Goal: Register for event/course

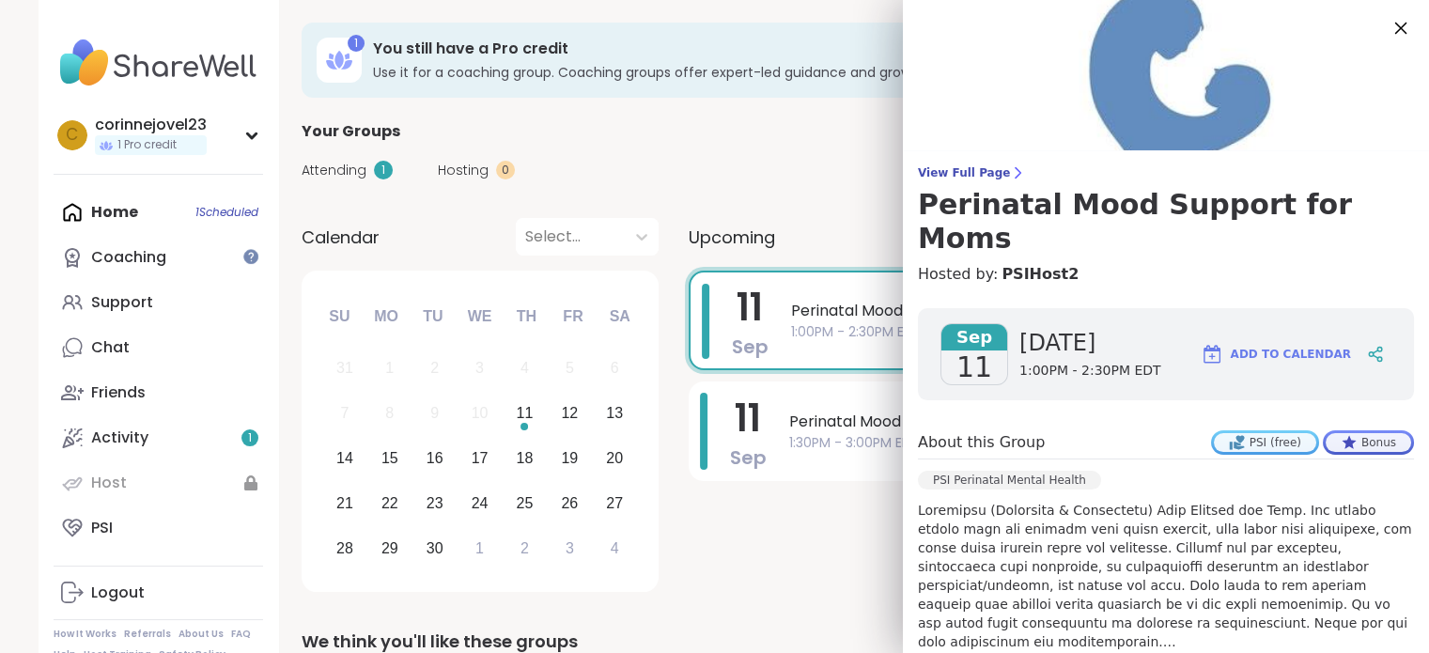
click at [1388, 25] on icon at bounding box center [1399, 27] width 23 height 23
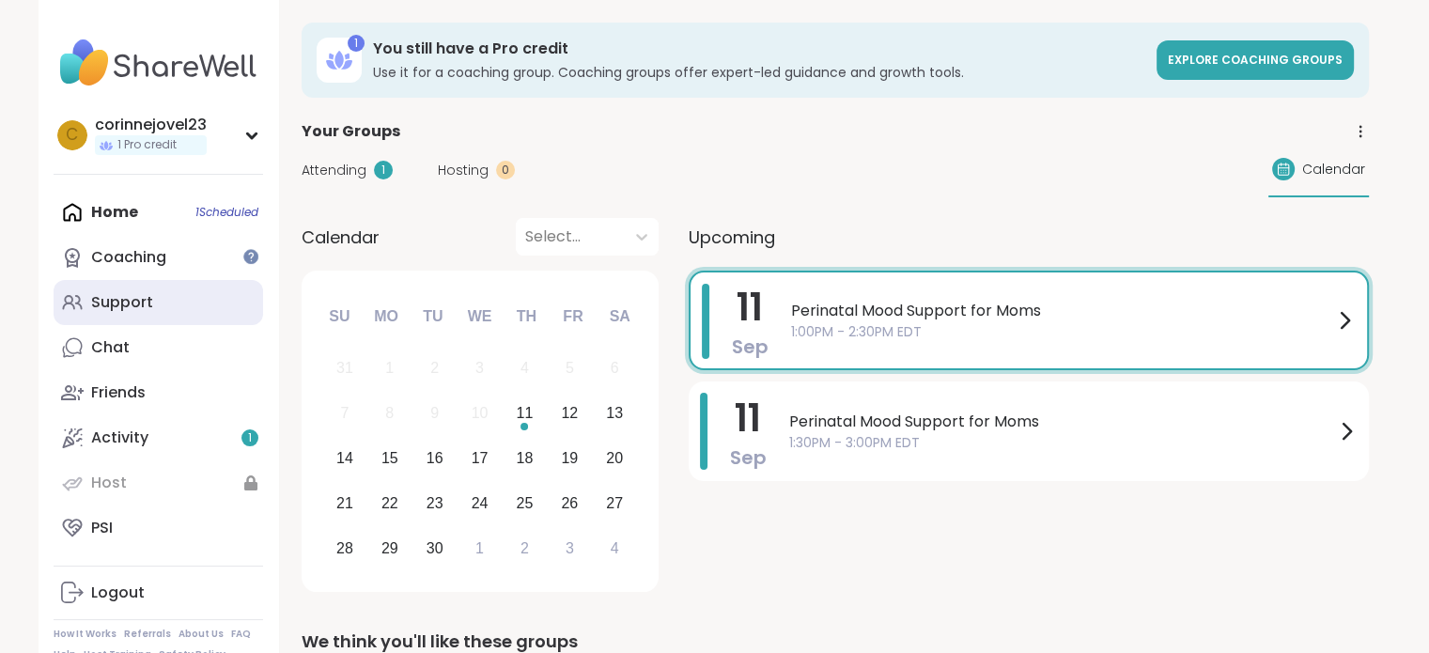
click at [131, 288] on link "Support" at bounding box center [158, 302] width 209 height 45
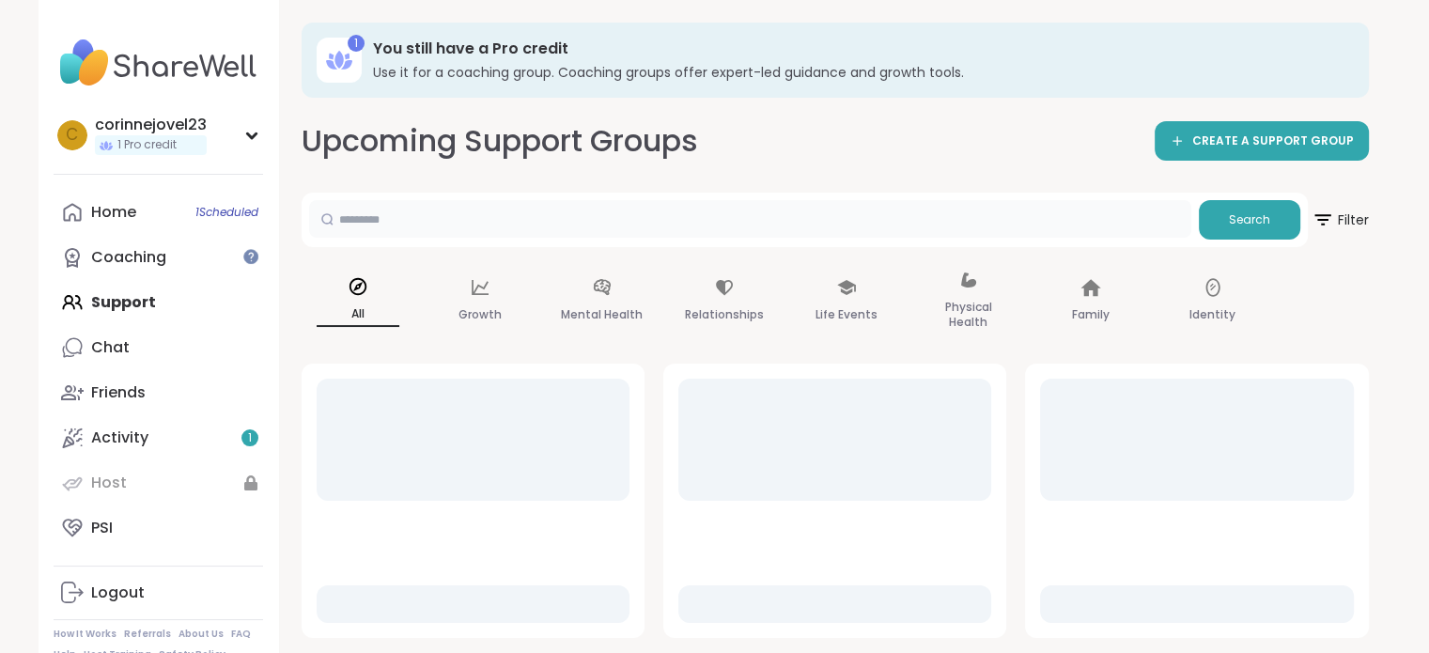
click at [386, 225] on input "text" at bounding box center [750, 219] width 882 height 38
type input "*********"
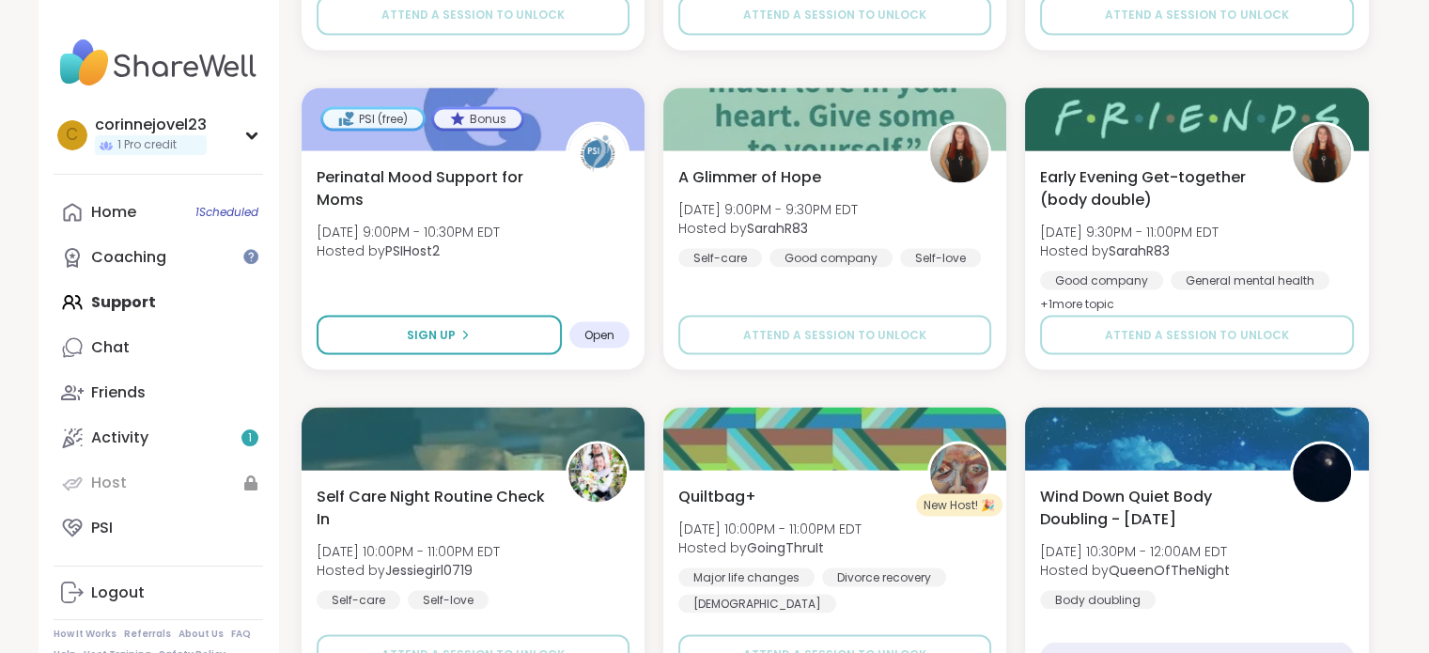
scroll to position [3581, 0]
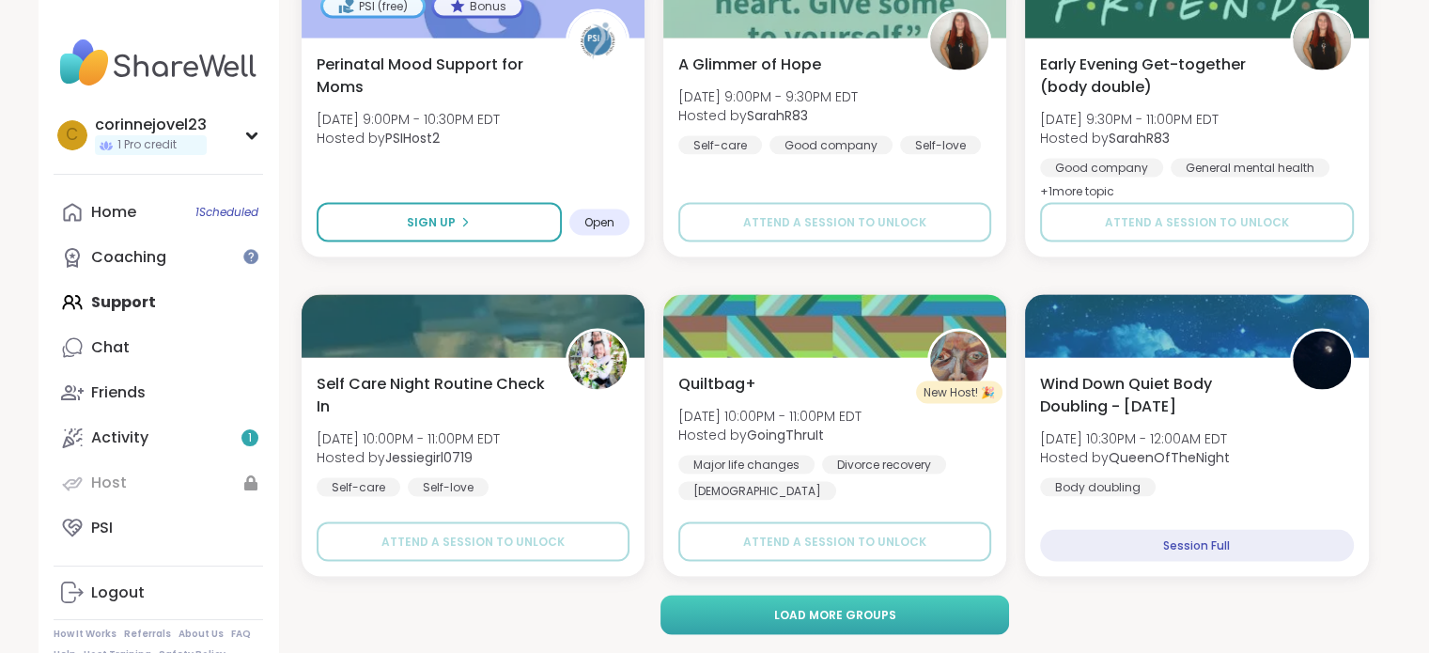
click at [864, 621] on span "Load more groups" at bounding box center [834, 615] width 122 height 17
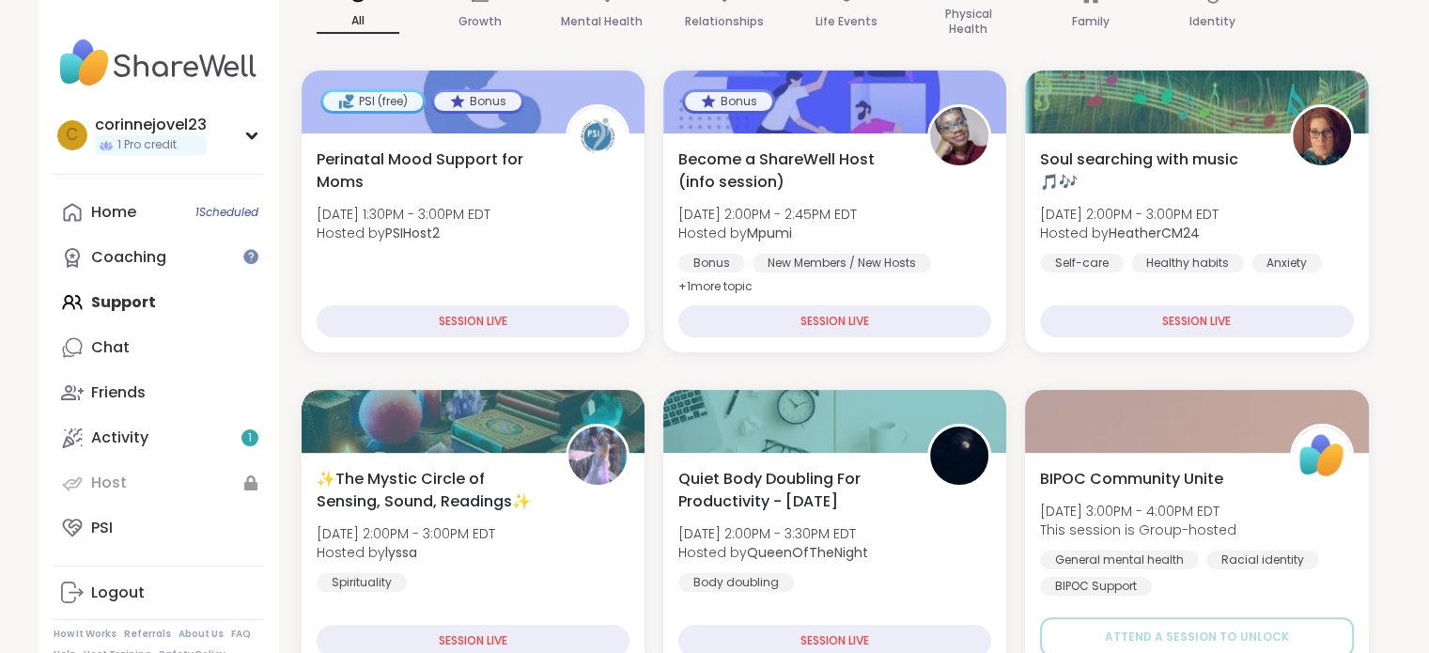
scroll to position [0, 0]
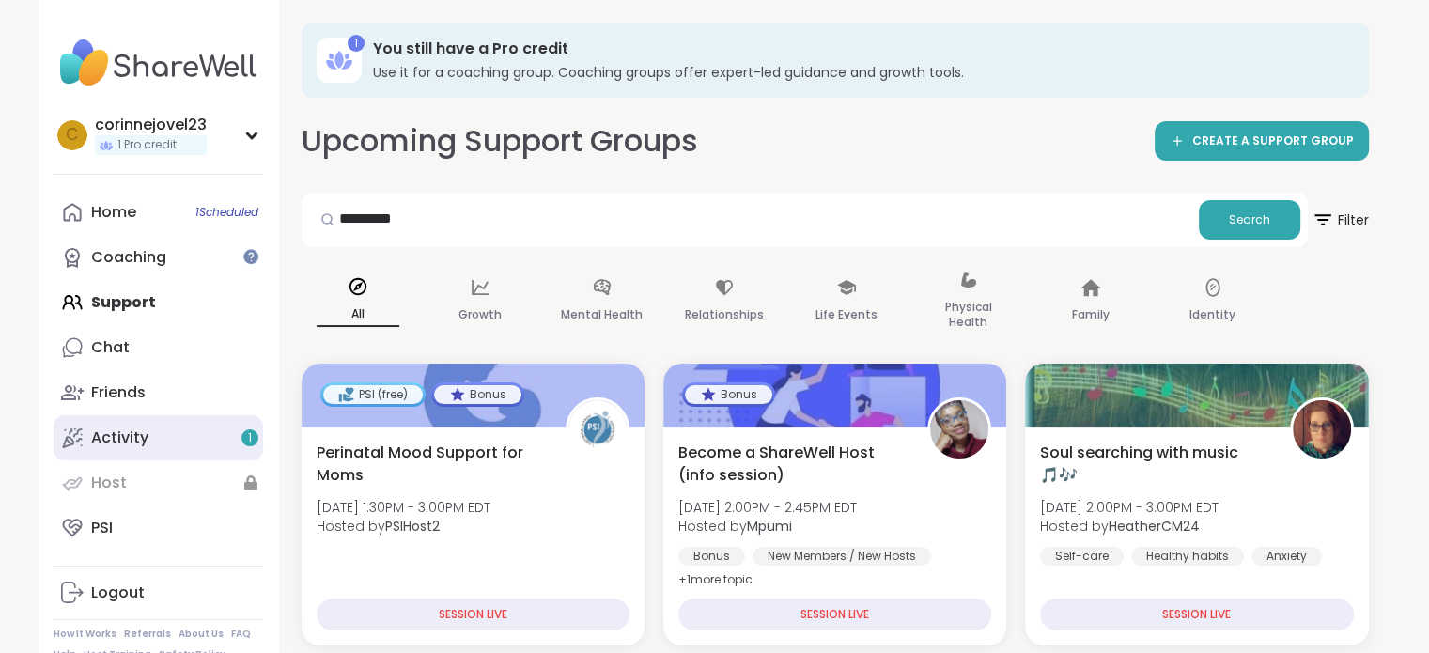
click at [113, 442] on div "Activity 1" at bounding box center [119, 437] width 57 height 21
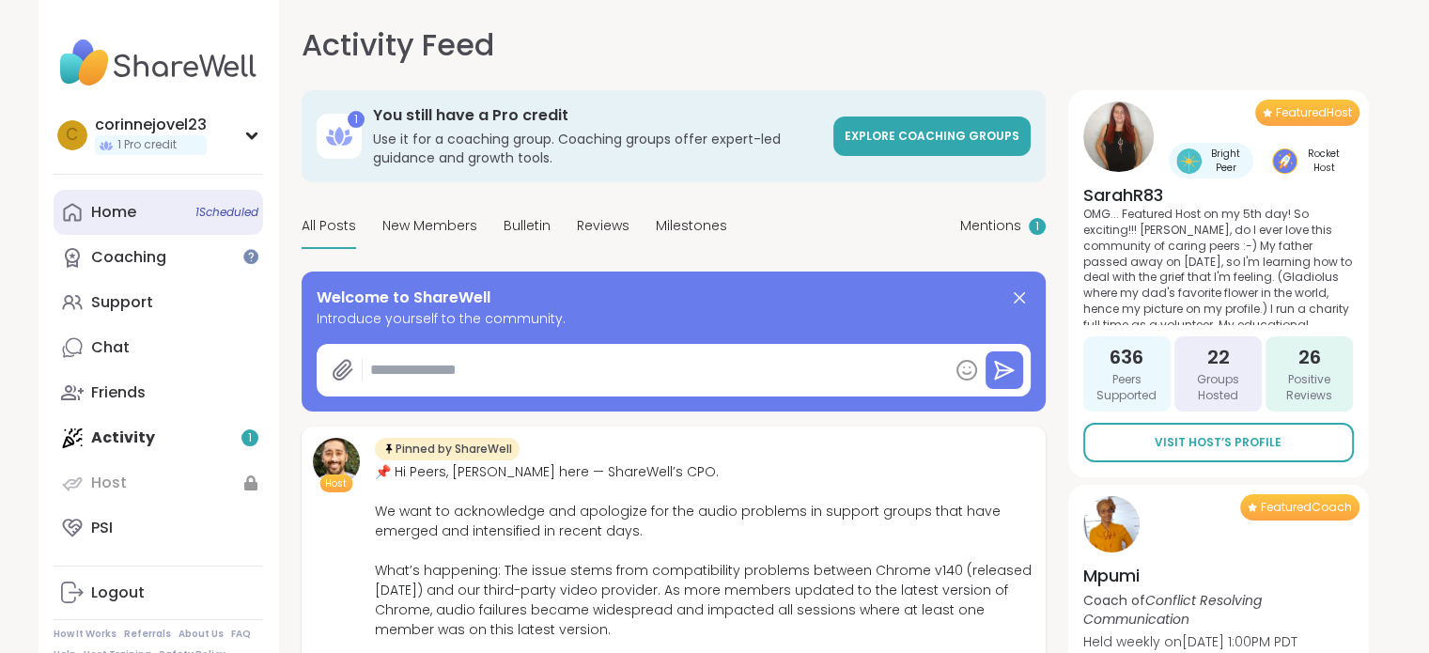
click at [124, 218] on div "Home 1 Scheduled" at bounding box center [113, 212] width 45 height 21
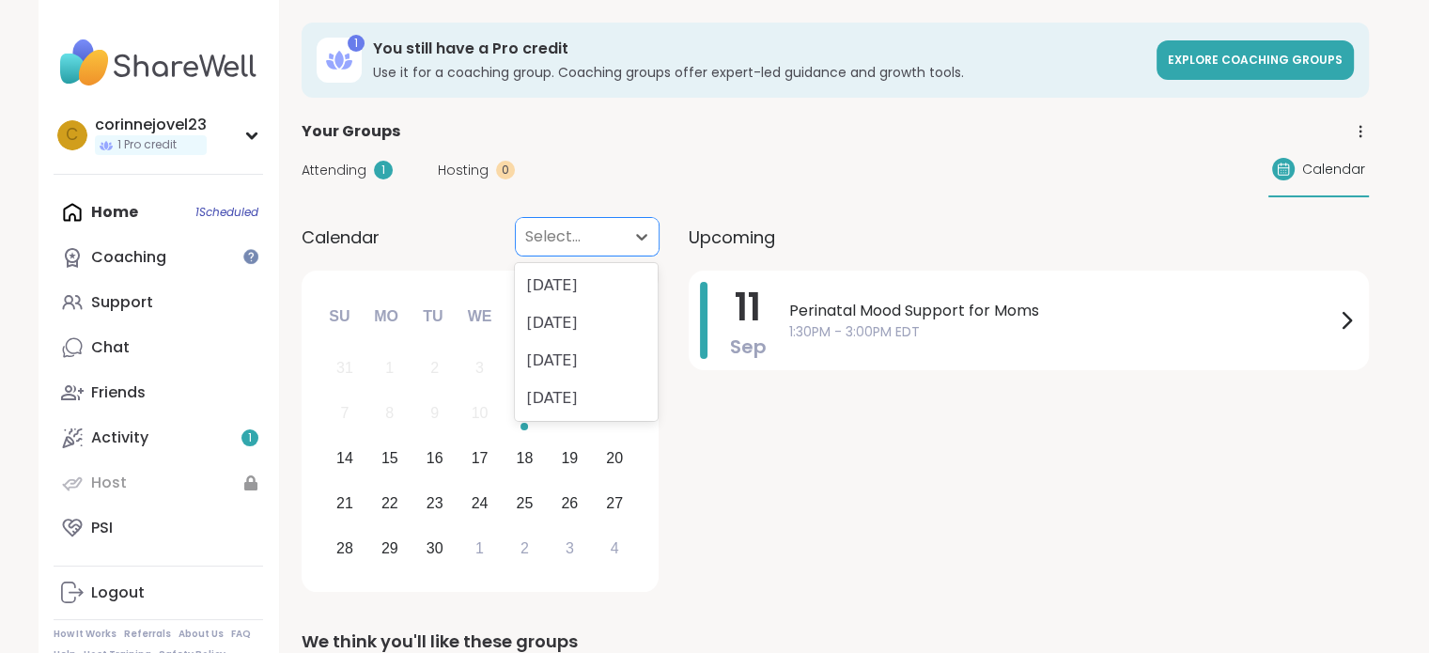
click at [601, 241] on div at bounding box center [570, 237] width 90 height 26
click at [751, 183] on div "Attending 1 Hosting 0 Calendar" at bounding box center [835, 170] width 1067 height 54
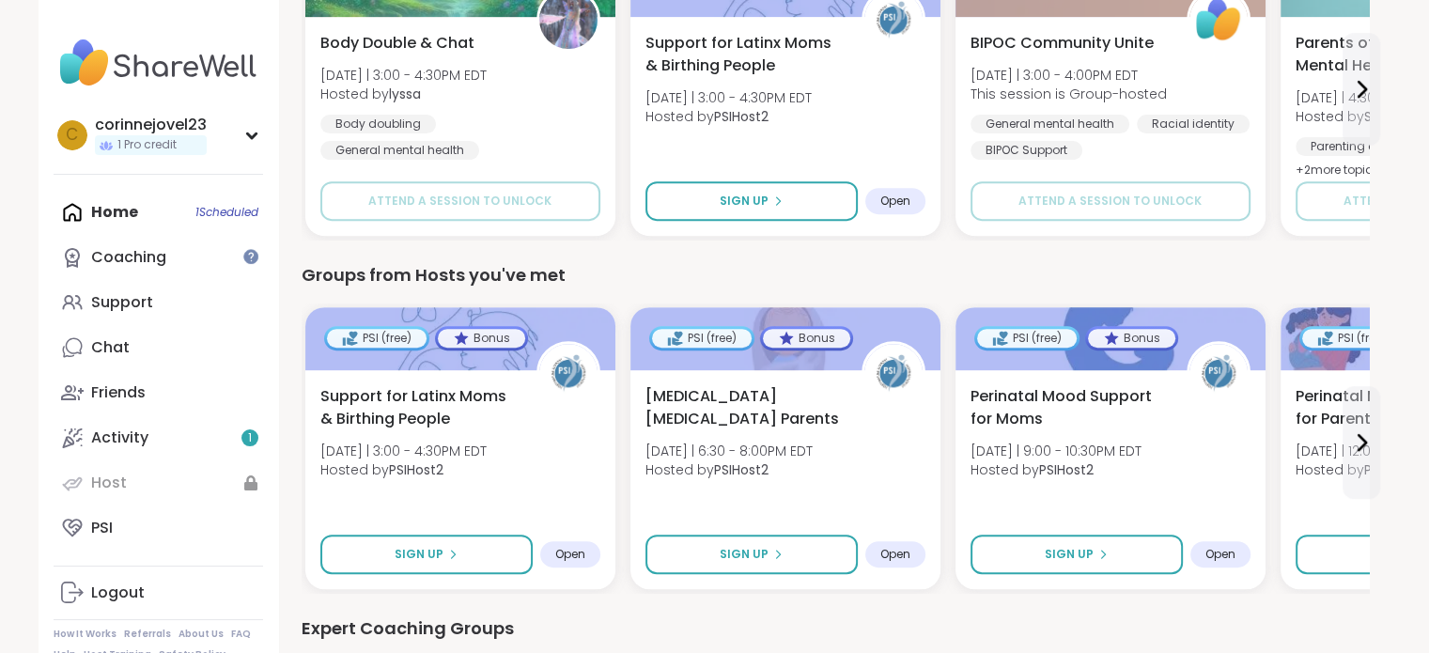
scroll to position [731, 0]
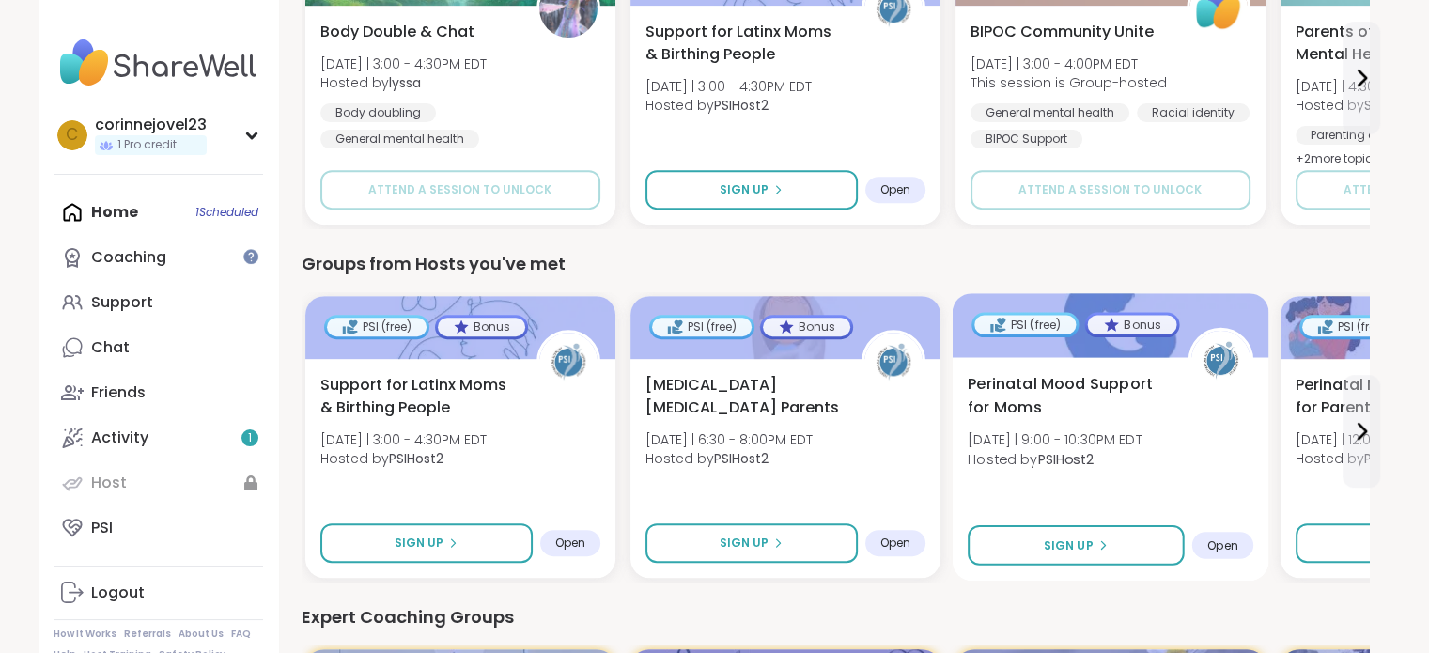
click at [1031, 358] on div "Perinatal Mood Support for Moms Thu 9/11 | 9:00 - 10:30PM EDT Hosted by PSIHost…" at bounding box center [1109, 469] width 317 height 224
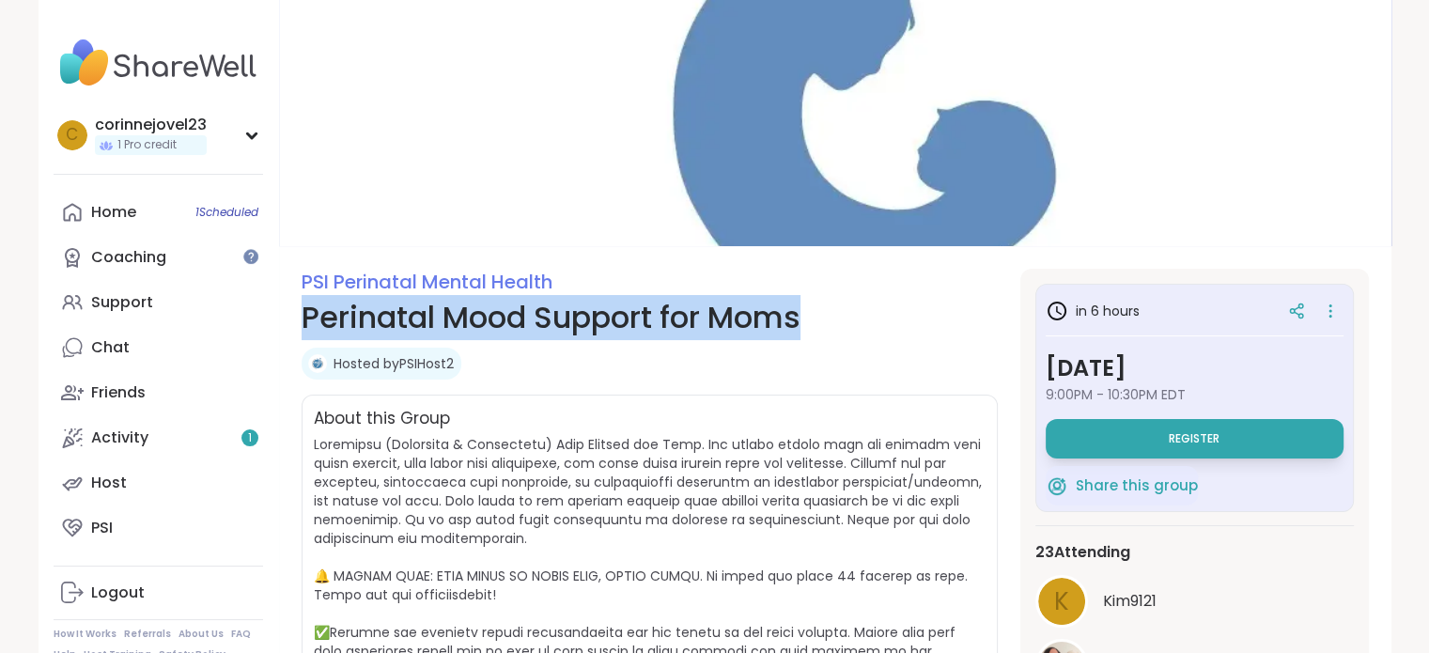
drag, startPoint x: 814, startPoint y: 316, endPoint x: 304, endPoint y: 315, distance: 510.0
click at [304, 315] on h1 "Perinatal Mood Support for Moms" at bounding box center [650, 317] width 696 height 45
copy h1 "Perinatal Mood Support for Moms"
click at [109, 229] on link "Home 1 Scheduled" at bounding box center [158, 212] width 209 height 45
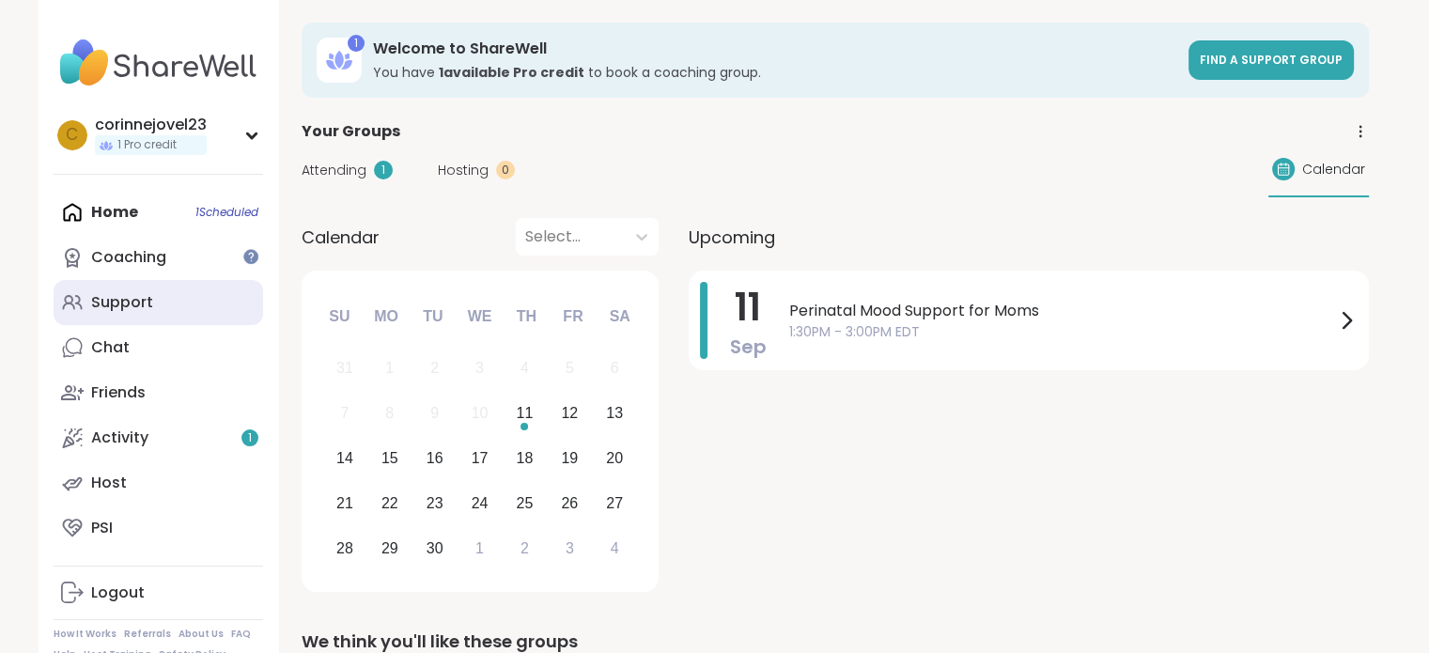
click at [134, 302] on div "Support" at bounding box center [122, 302] width 62 height 21
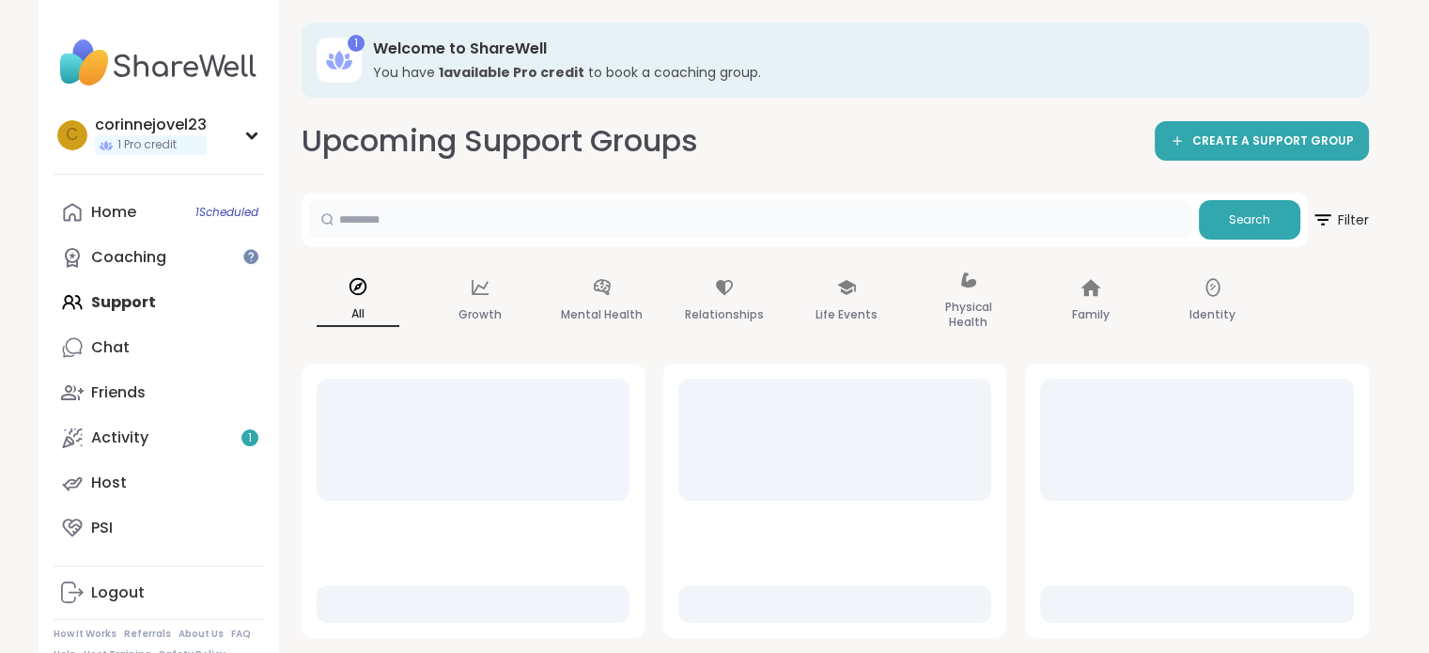
click at [379, 220] on input "text" at bounding box center [750, 219] width 882 height 38
paste input "**********"
type input "**********"
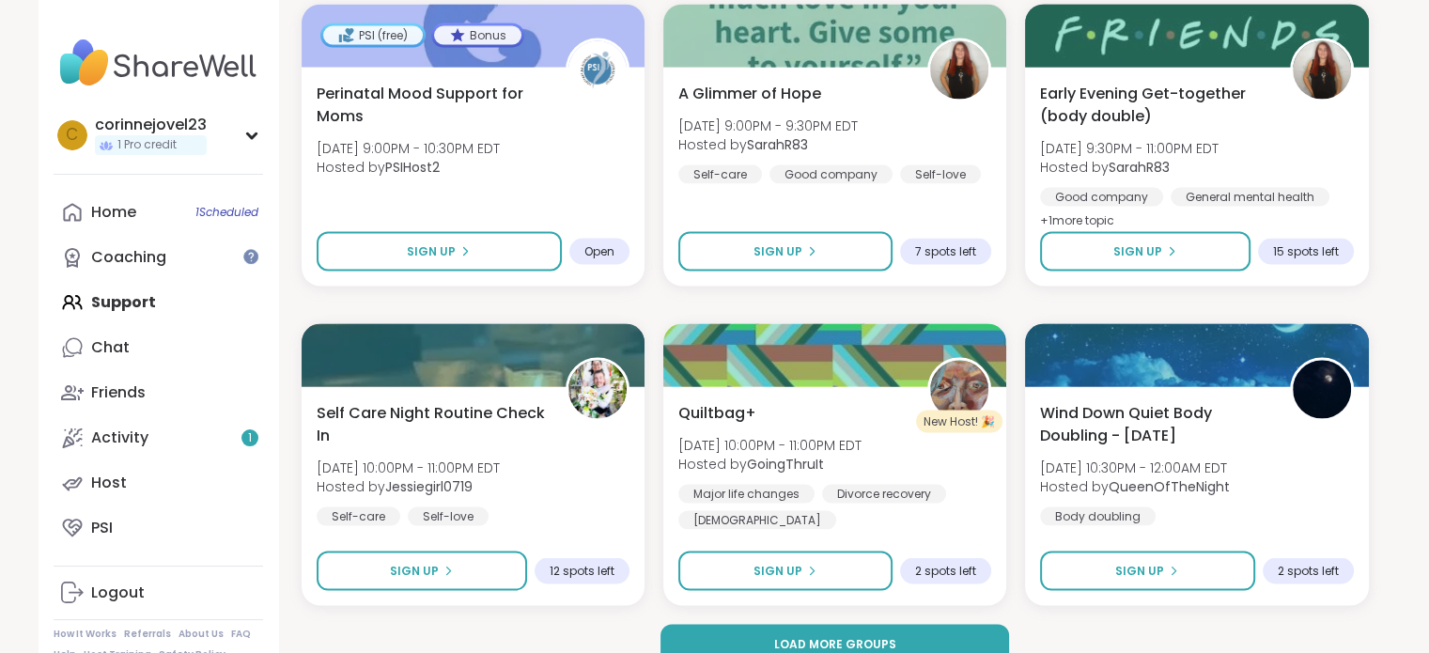
scroll to position [3581, 0]
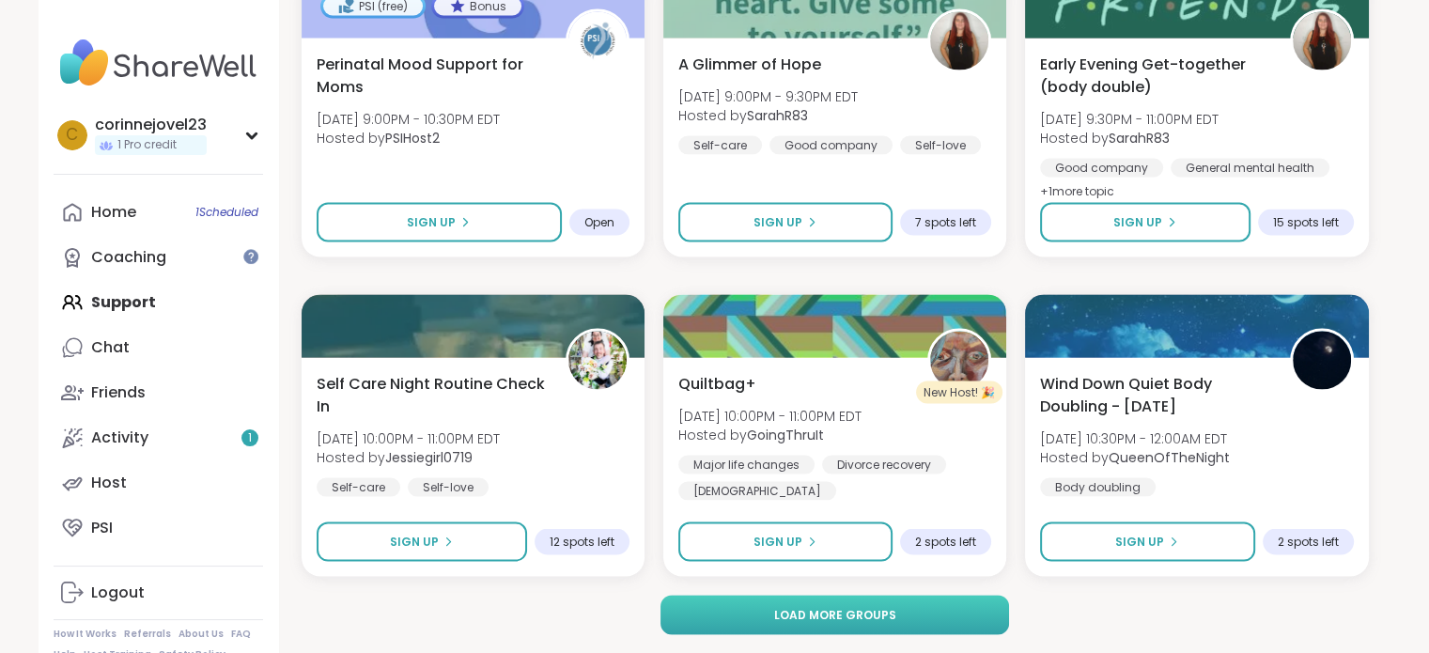
click at [823, 607] on span "Load more groups" at bounding box center [834, 615] width 122 height 17
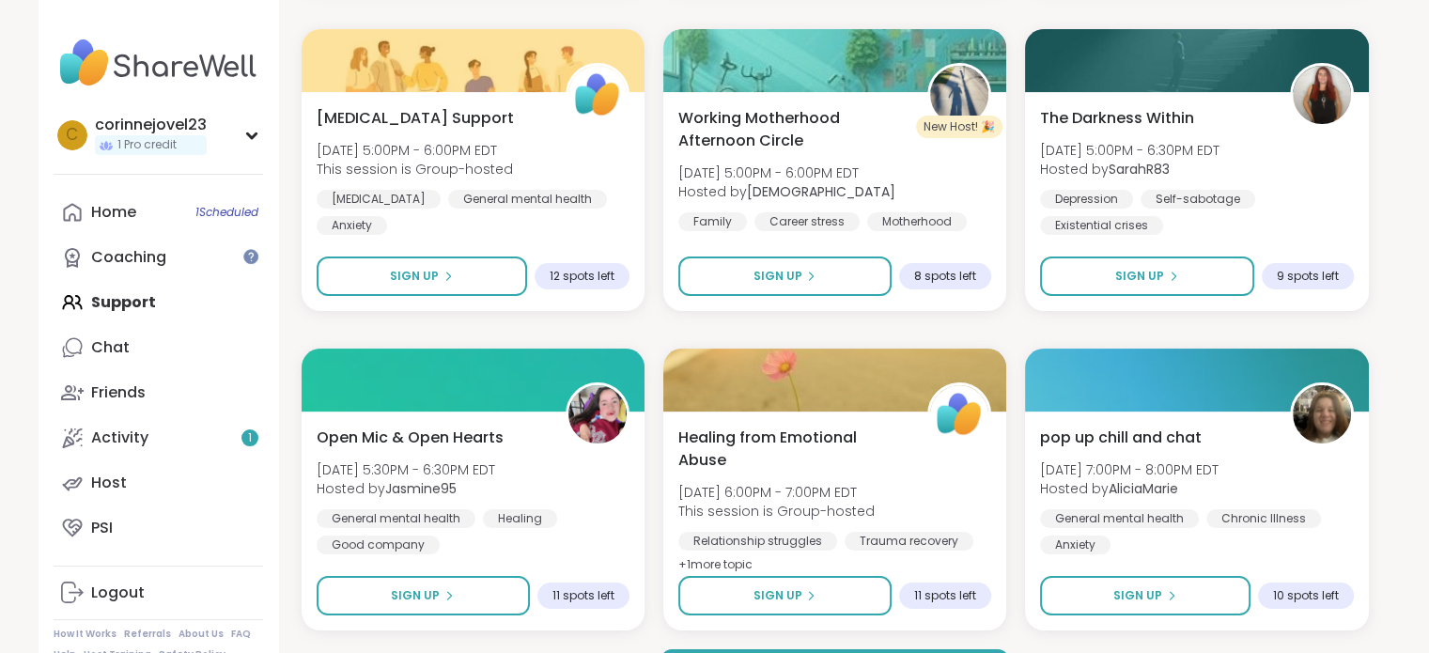
scroll to position [7414, 0]
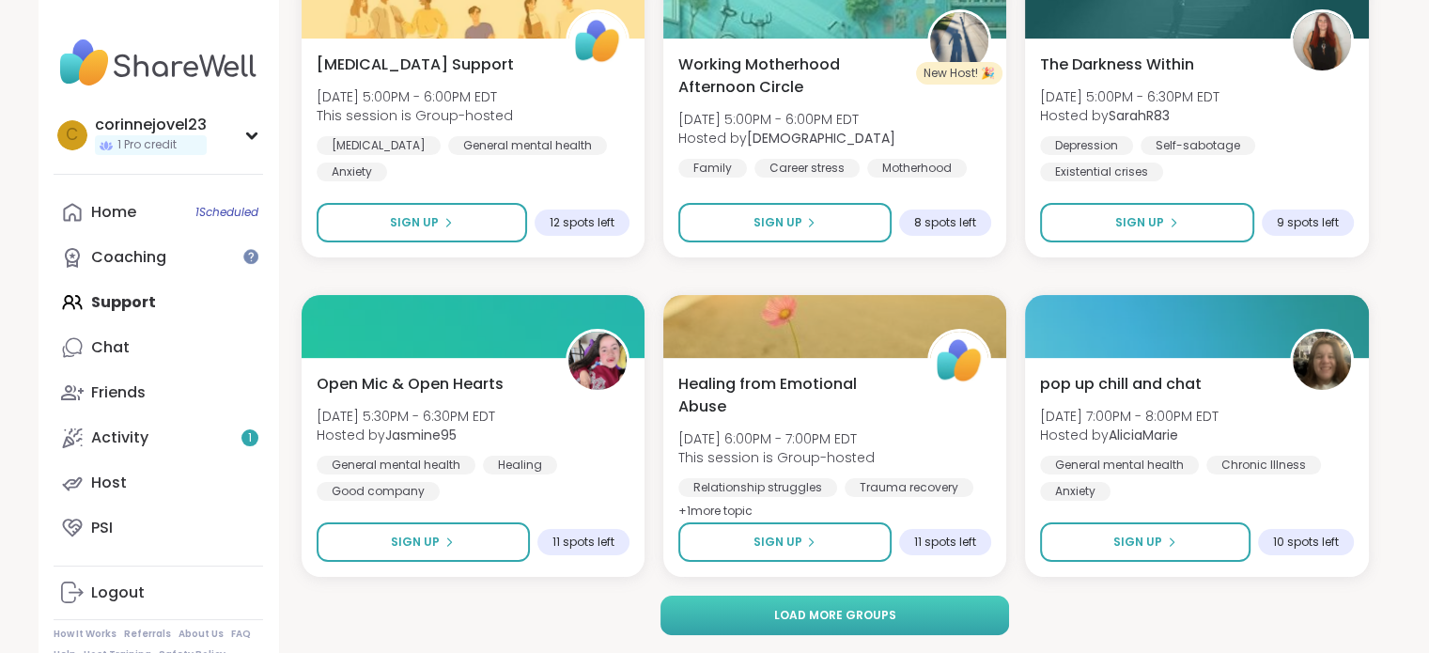
click at [753, 615] on button "Load more groups" at bounding box center [834, 614] width 348 height 39
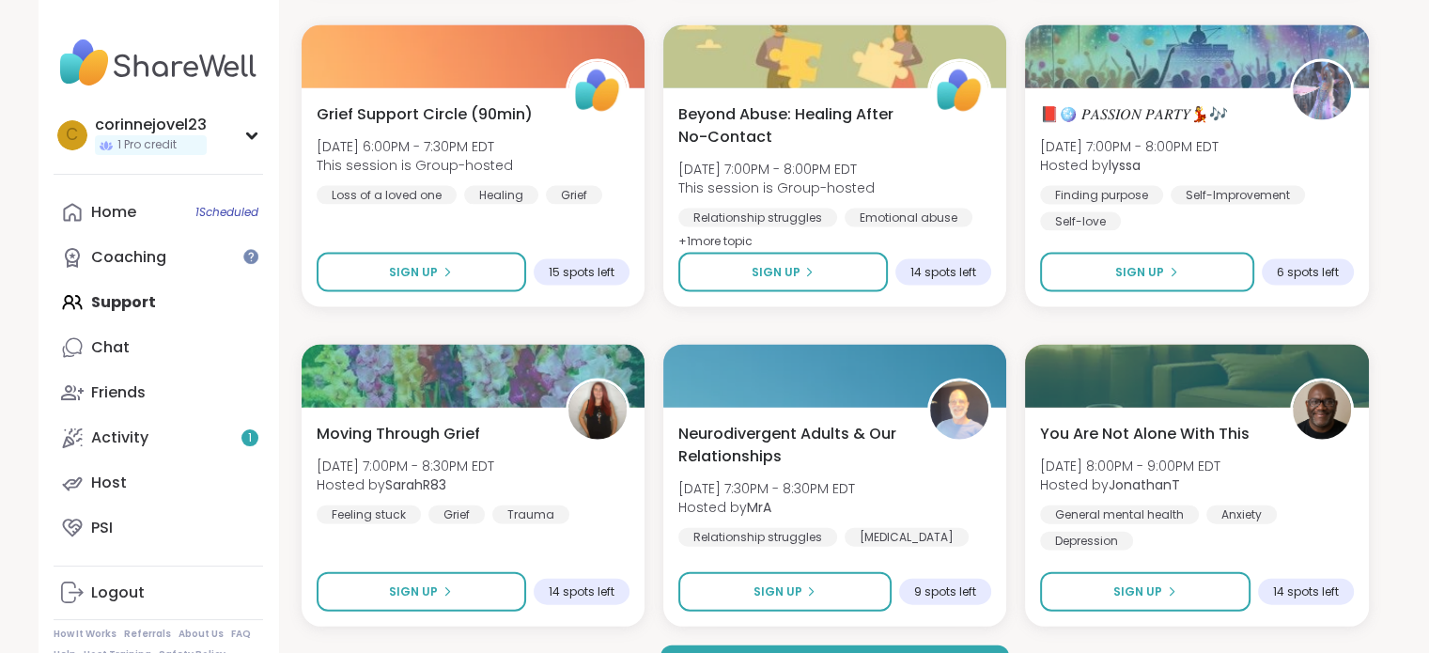
scroll to position [11246, 0]
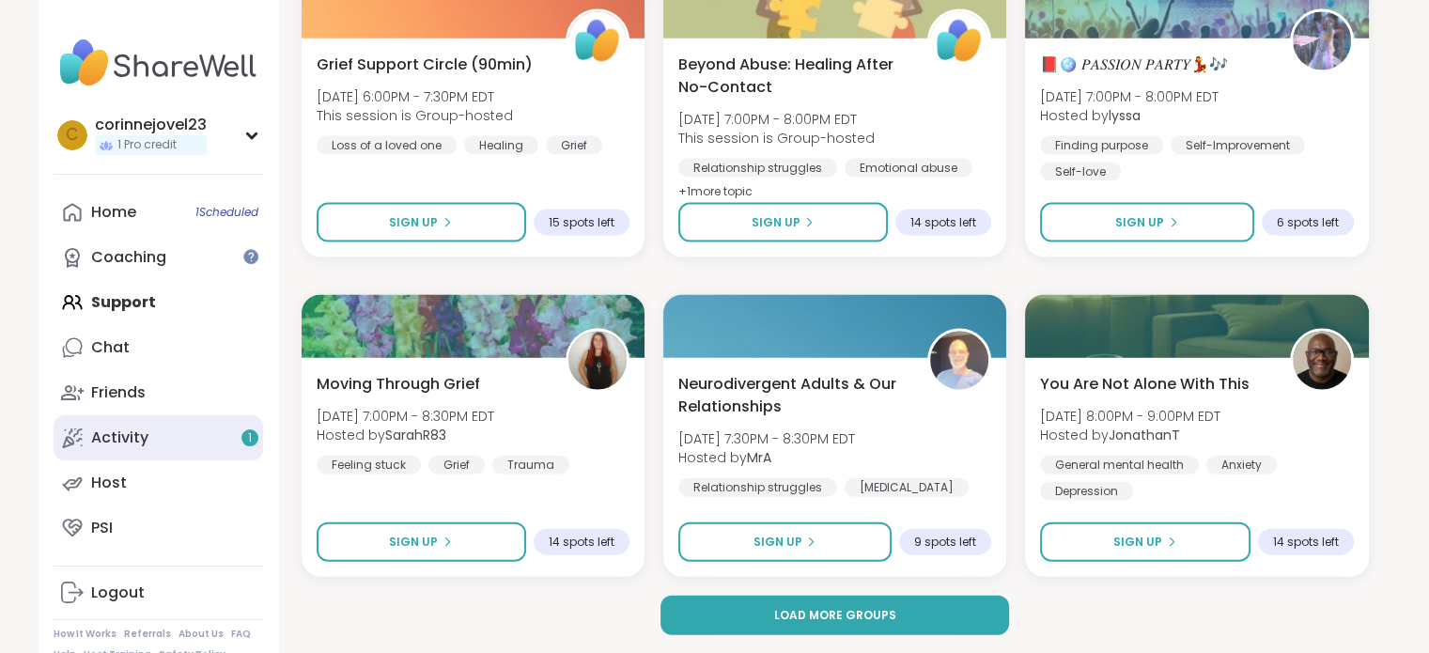
click at [143, 441] on div "Activity 1" at bounding box center [119, 437] width 57 height 21
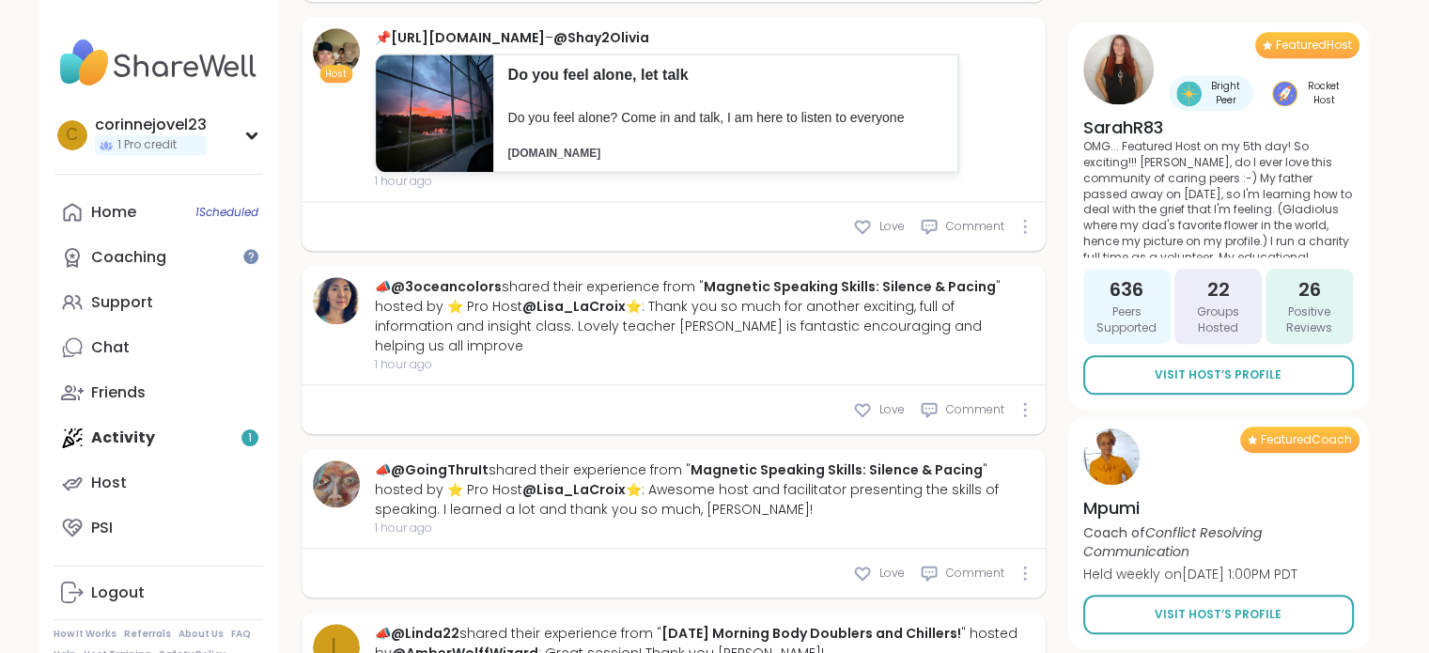
scroll to position [1924, 0]
click at [252, 131] on icon at bounding box center [251, 135] width 15 height 9
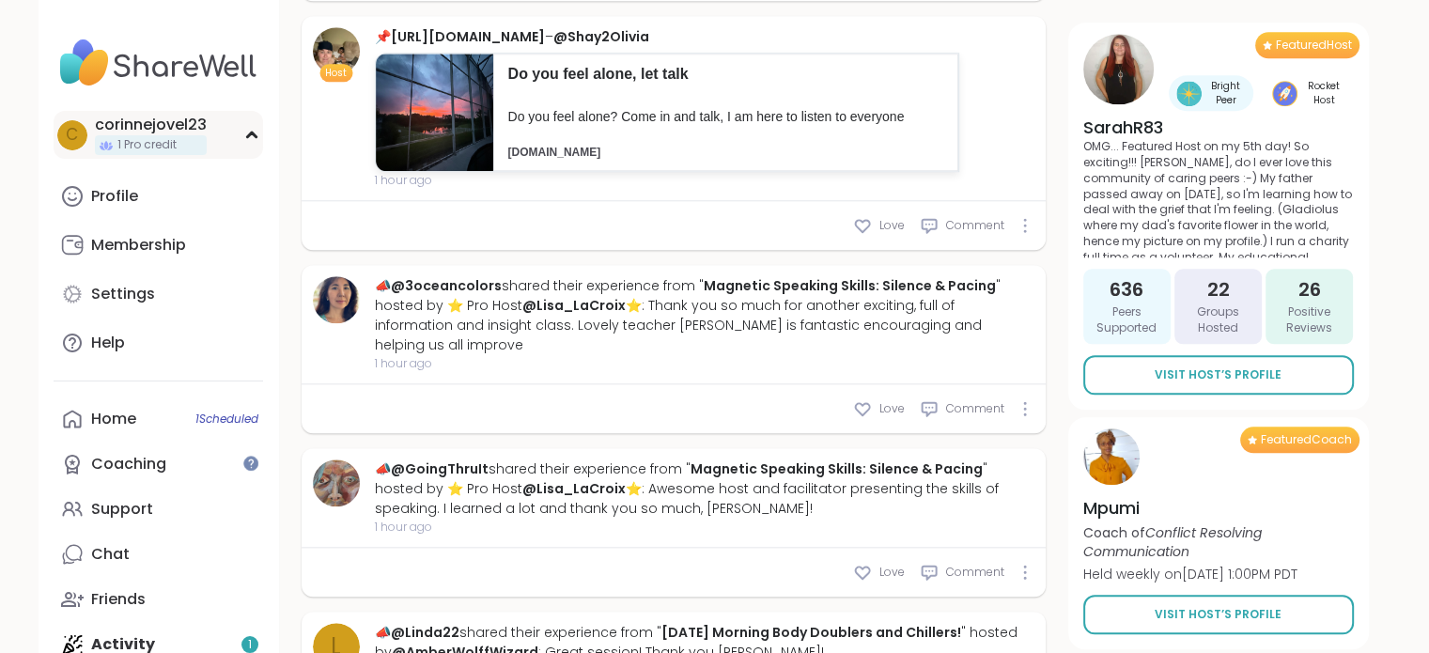
click at [238, 131] on div "c corinnejovel23 1 Pro credit" at bounding box center [158, 135] width 209 height 48
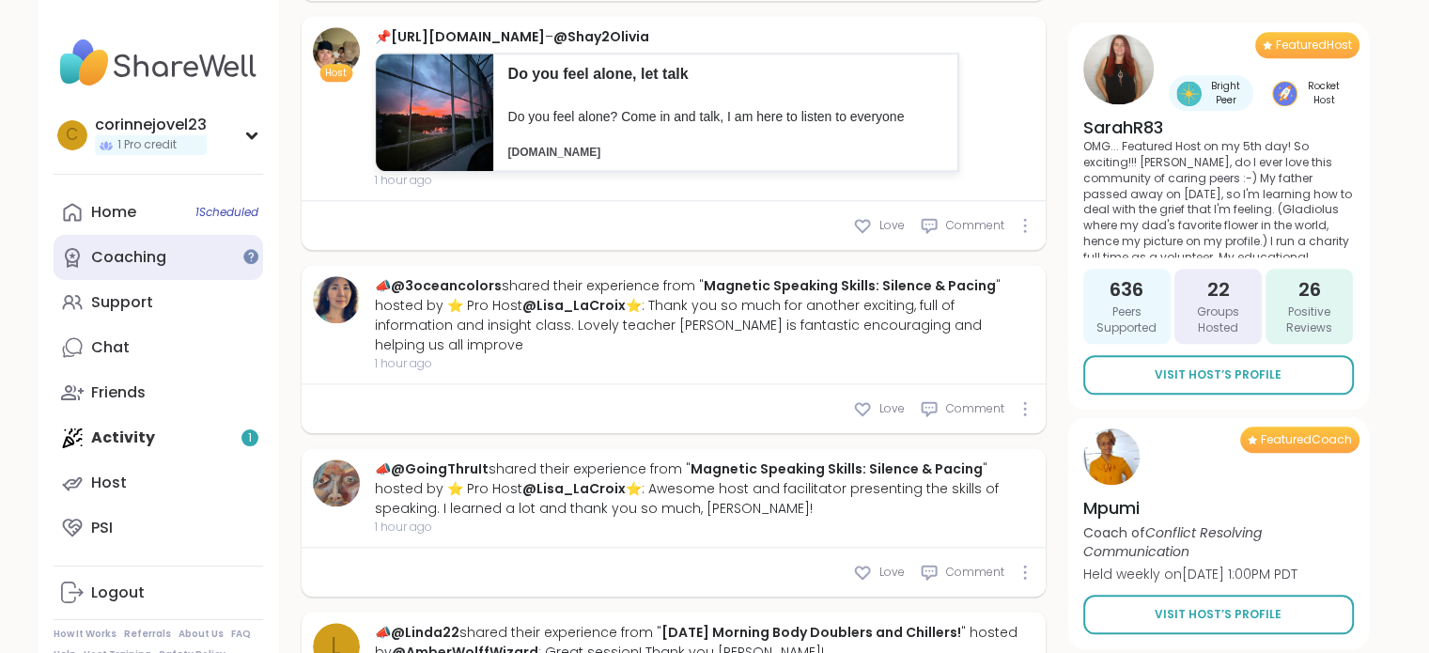
scroll to position [52, 0]
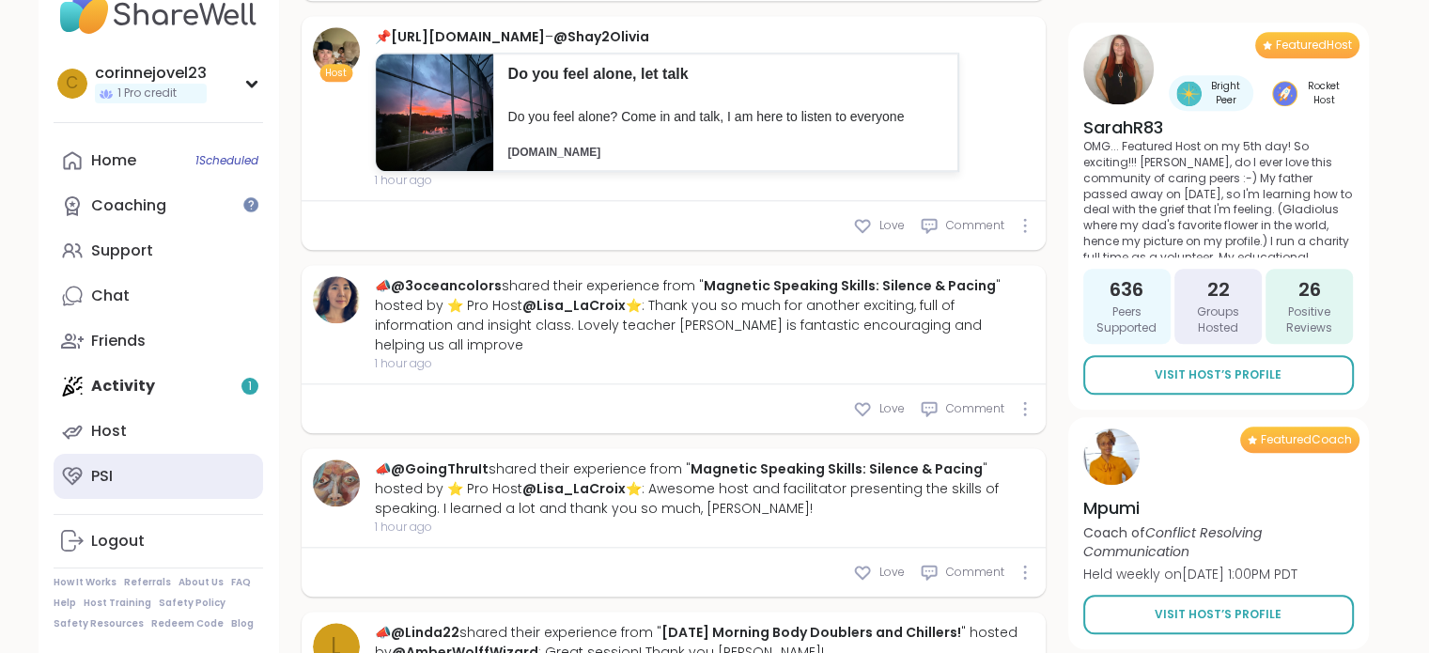
click at [128, 472] on link "PSI" at bounding box center [158, 476] width 209 height 45
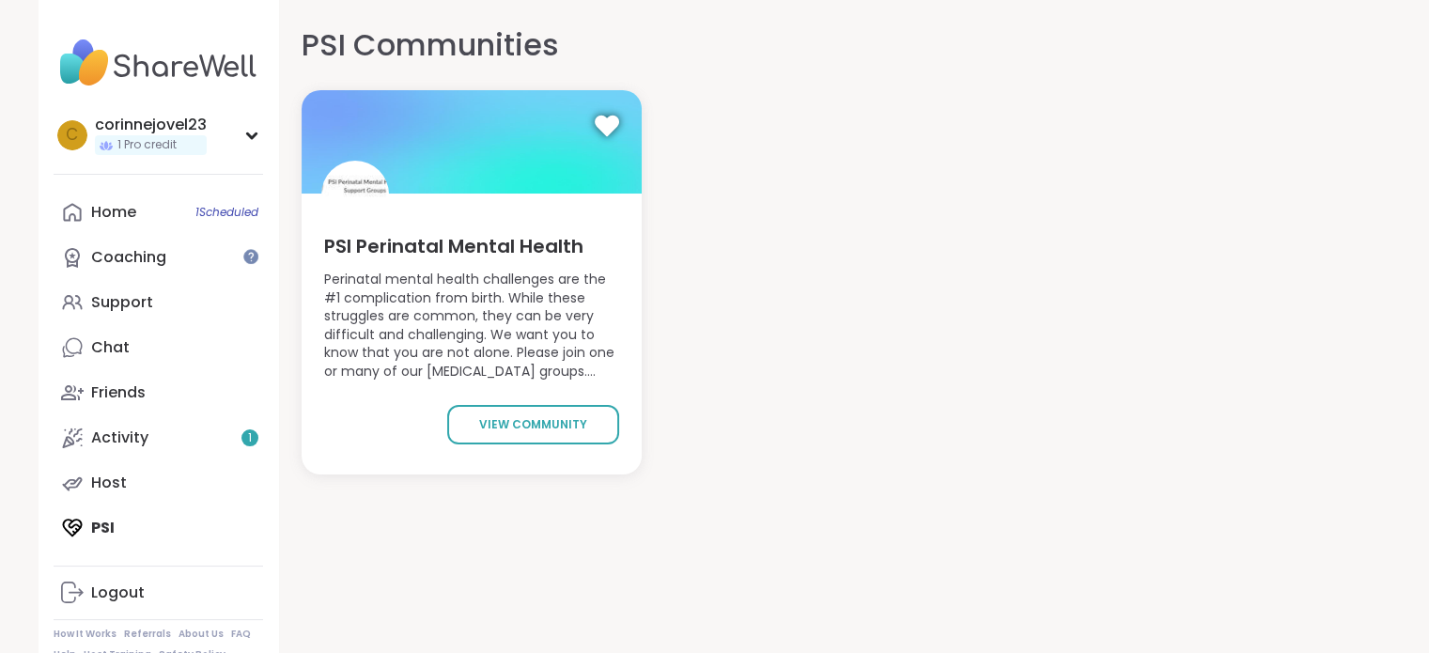
click at [412, 246] on span "PSI Perinatal Mental Health" at bounding box center [453, 246] width 259 height 26
click at [487, 420] on span "view community" at bounding box center [533, 424] width 108 height 17
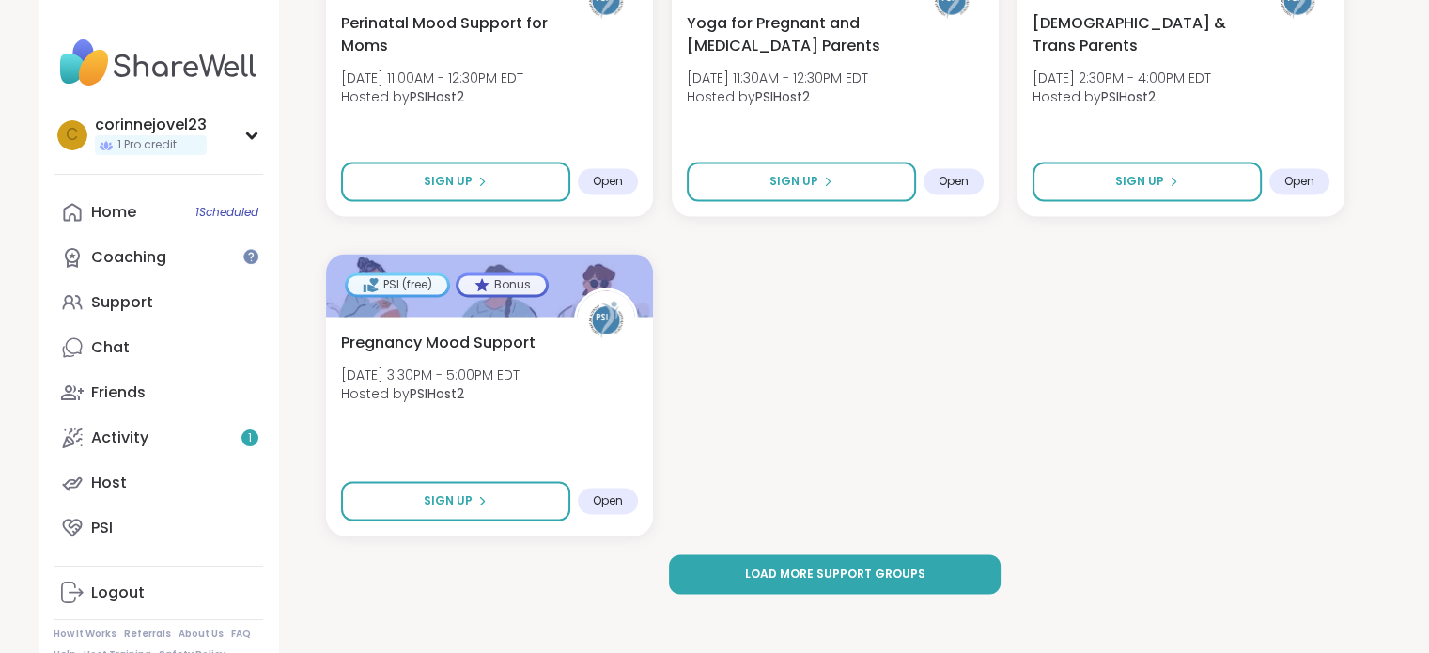
scroll to position [2769, 0]
click at [487, 343] on span "Pregnancy Mood Support" at bounding box center [436, 342] width 198 height 23
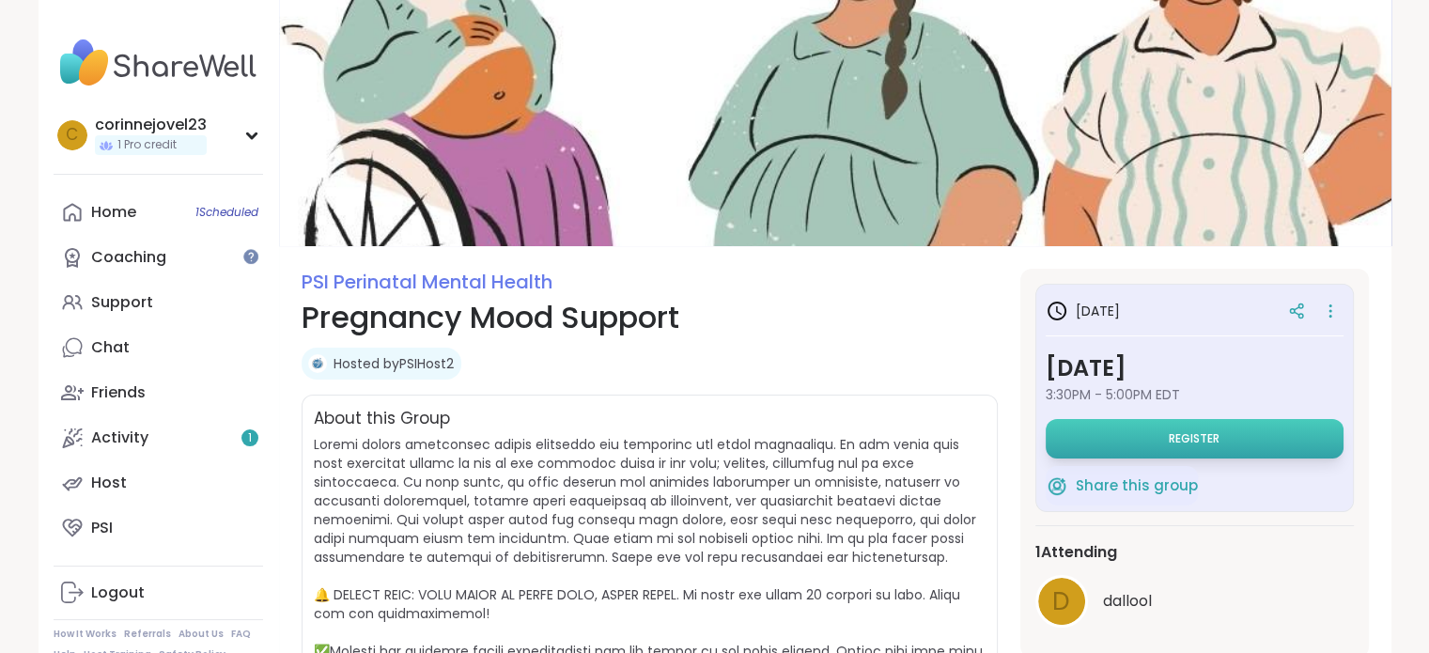
click at [1234, 434] on button "Register" at bounding box center [1194, 438] width 298 height 39
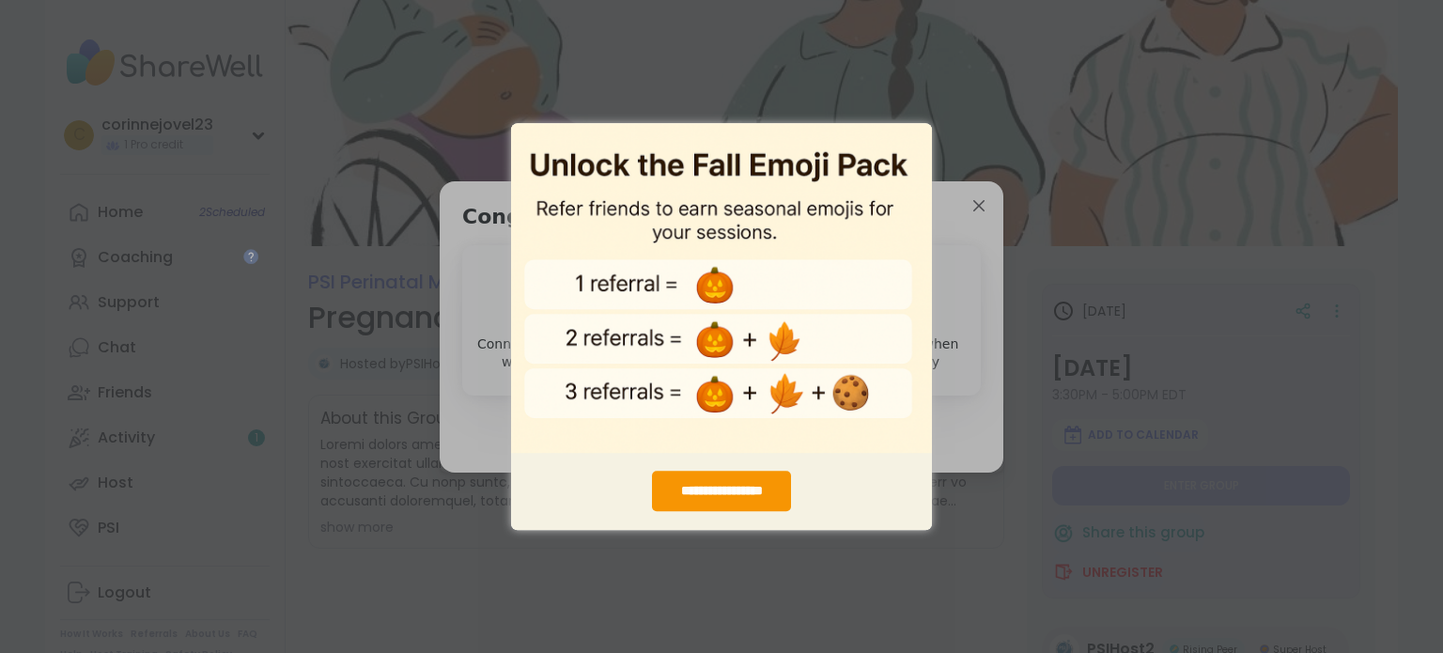
click at [965, 203] on div "**********" at bounding box center [721, 326] width 1443 height 653
click at [973, 207] on div "**********" at bounding box center [721, 326] width 1443 height 653
click at [806, 70] on div "**********" at bounding box center [721, 326] width 1443 height 653
click at [468, 325] on div "**********" at bounding box center [721, 326] width 1443 height 653
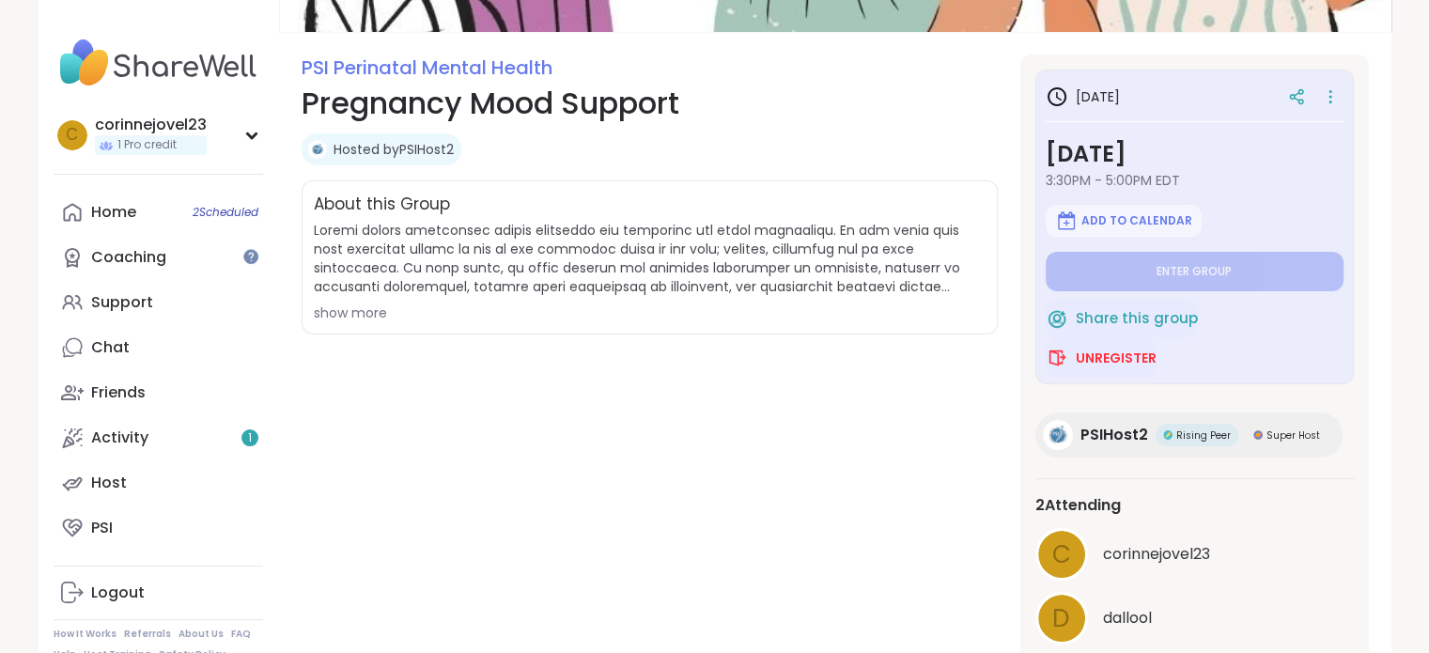
scroll to position [214, 0]
click at [361, 311] on div "show more" at bounding box center [650, 312] width 672 height 19
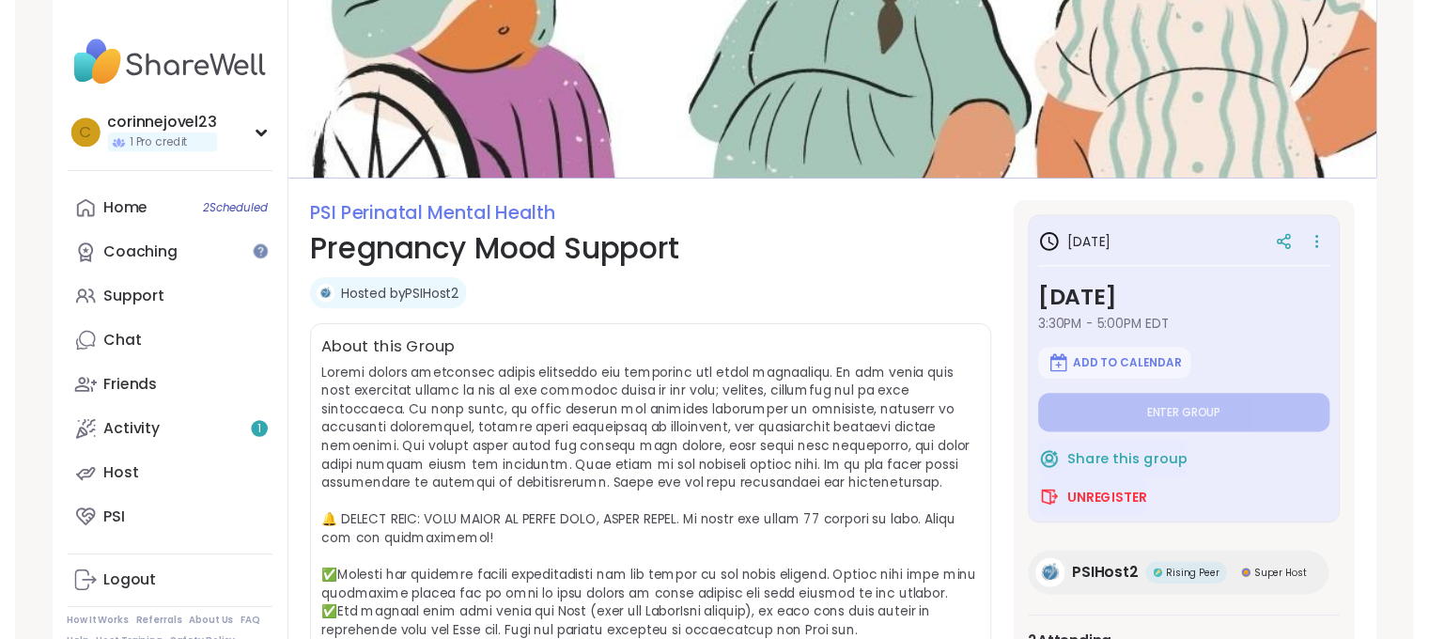
scroll to position [0, 0]
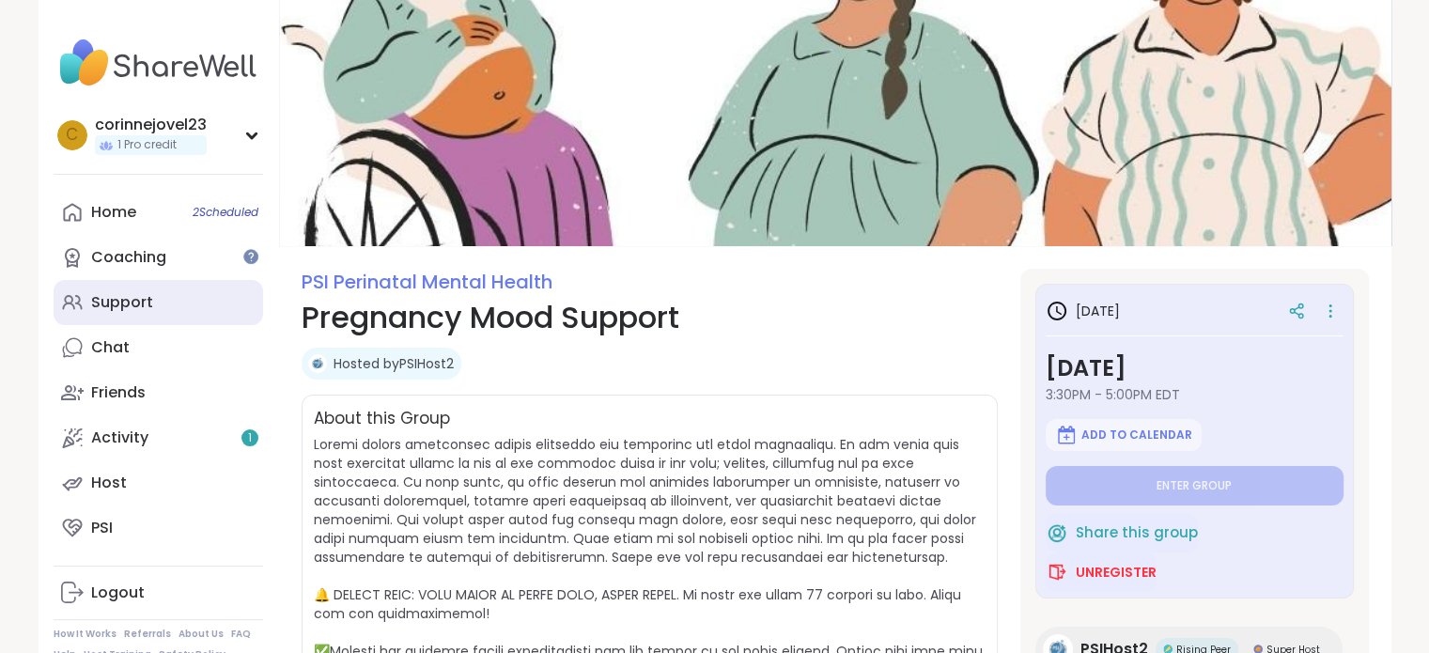
click at [147, 311] on div "Support" at bounding box center [122, 302] width 62 height 21
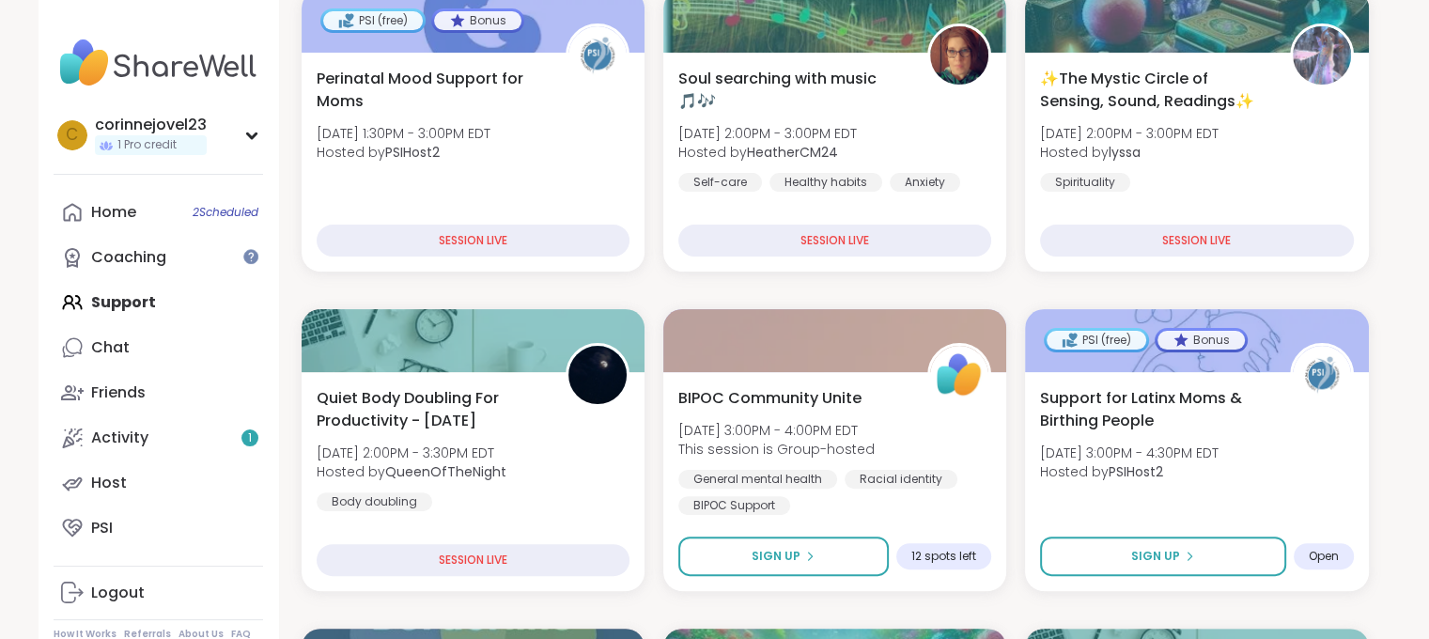
scroll to position [410, 0]
